Goal: Task Accomplishment & Management: Manage account settings

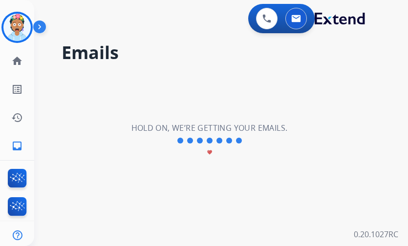
select select "**********"
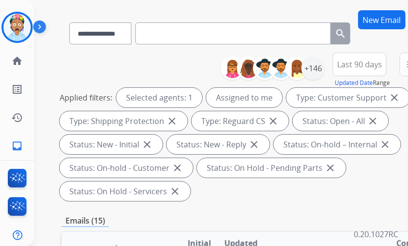
scroll to position [49, 0]
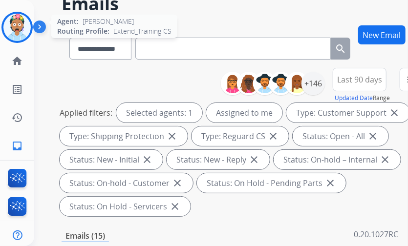
click at [14, 23] on img at bounding box center [16, 27] width 27 height 27
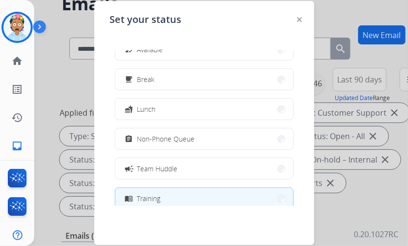
scroll to position [8, 0]
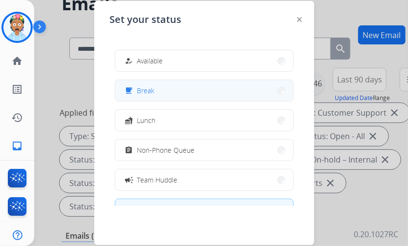
click at [175, 85] on button "free_breakfast Break" at bounding box center [204, 90] width 178 height 21
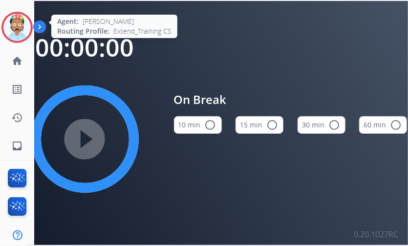
click at [15, 23] on img at bounding box center [16, 27] width 27 height 27
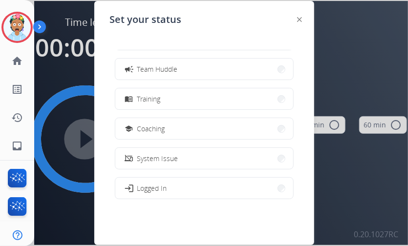
scroll to position [146, 0]
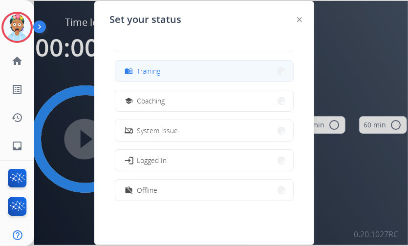
click at [160, 72] on span "Training" at bounding box center [148, 71] width 23 height 10
